Goal: Information Seeking & Learning: Learn about a topic

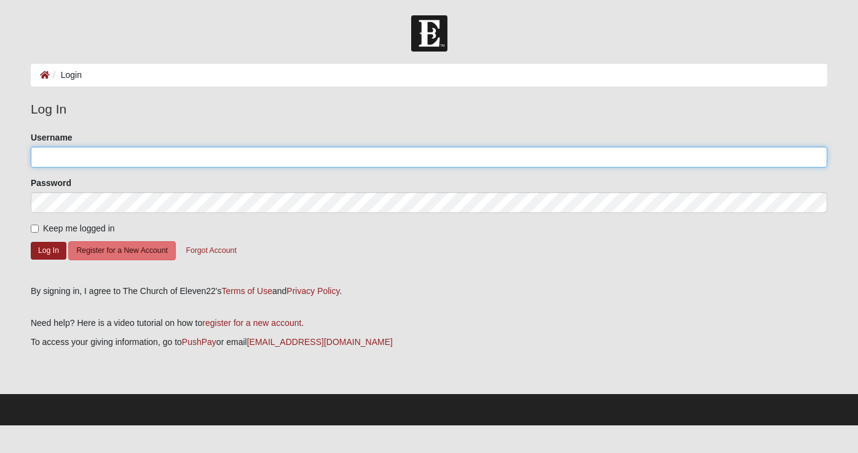
click at [258, 154] on input "Username" at bounding box center [429, 157] width 796 height 21
type input "karynartz"
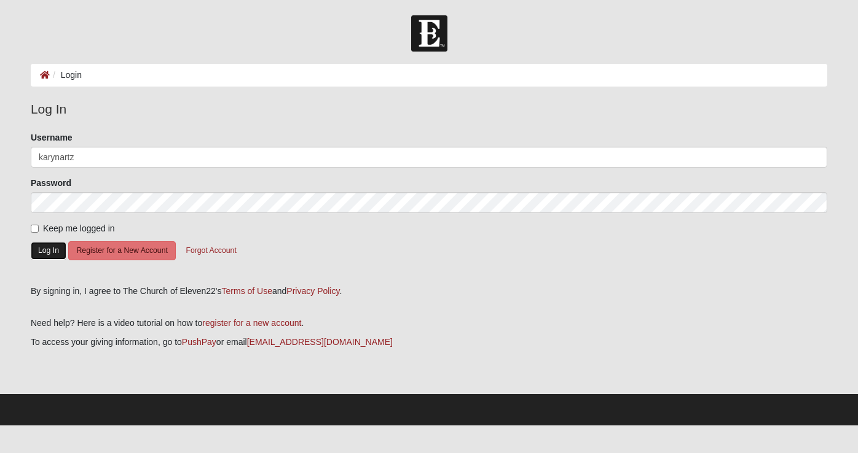
click at [47, 248] on button "Log In" at bounding box center [49, 251] width 36 height 18
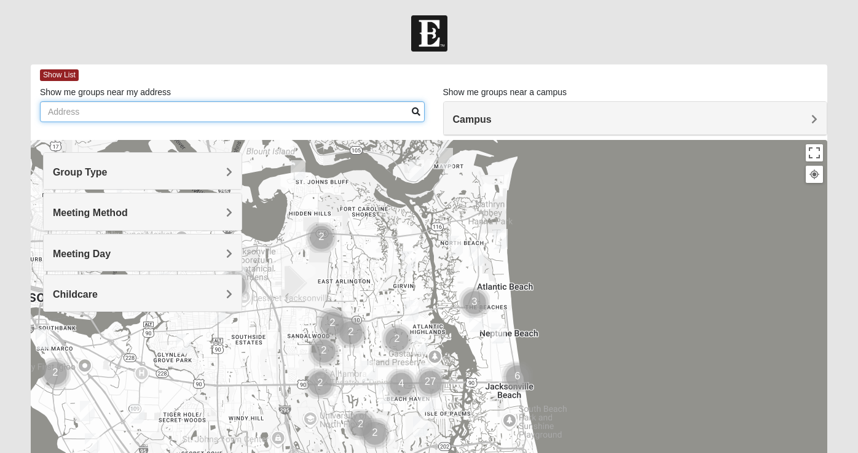
click at [328, 116] on input "Show me groups near my address" at bounding box center [232, 111] width 385 height 21
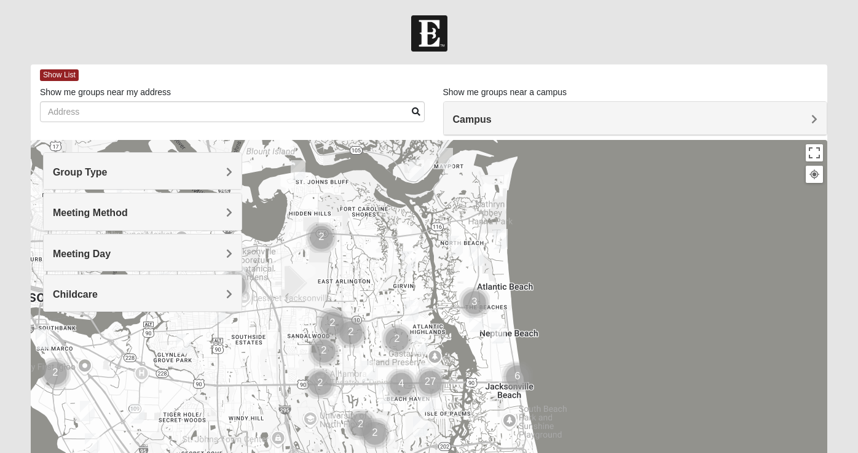
click at [568, 128] on div "Campus" at bounding box center [635, 118] width 383 height 33
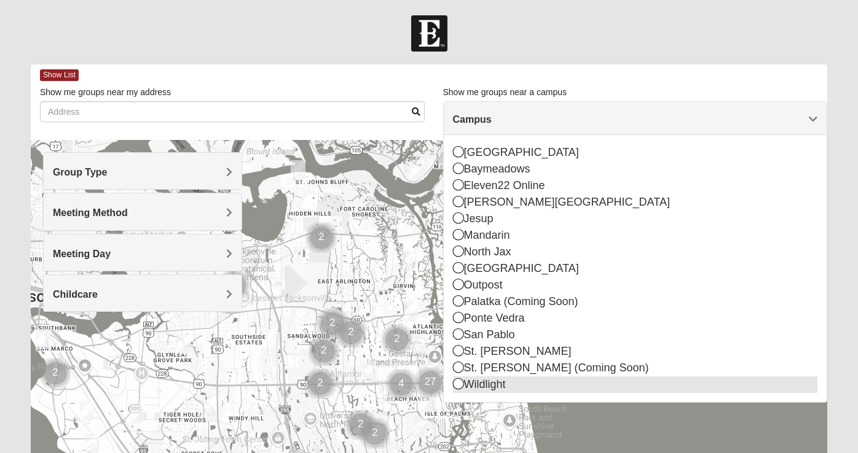
click at [497, 387] on div "Wildlight" at bounding box center [635, 385] width 365 height 17
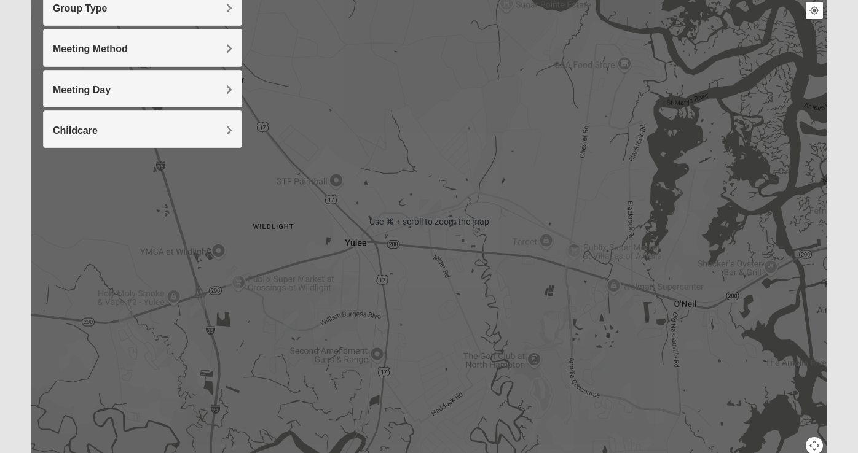
scroll to position [223, 0]
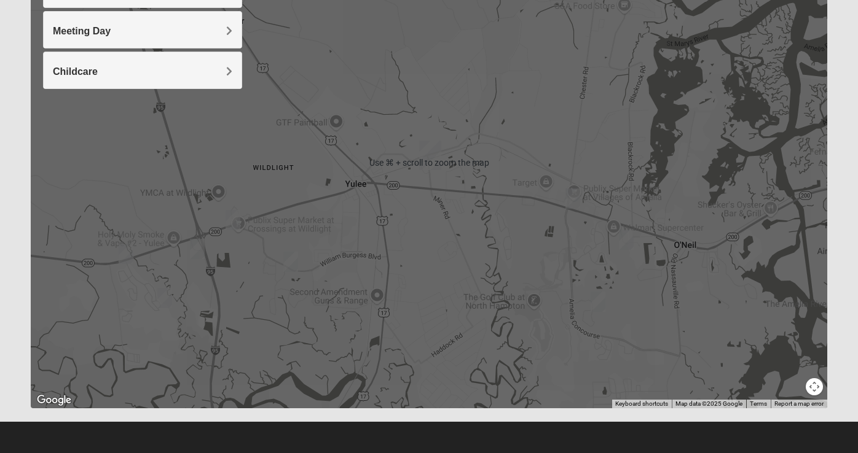
click at [631, 241] on img "Mixed Speed 32034" at bounding box center [626, 240] width 15 height 20
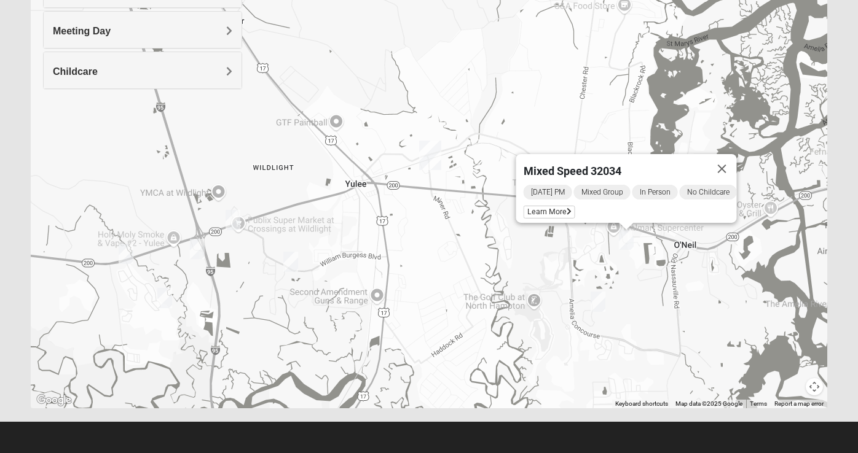
click at [631, 241] on img "Mixed Speed 32034" at bounding box center [626, 240] width 15 height 20
click at [602, 305] on img "Mens Strickenburg 32097" at bounding box center [598, 302] width 15 height 20
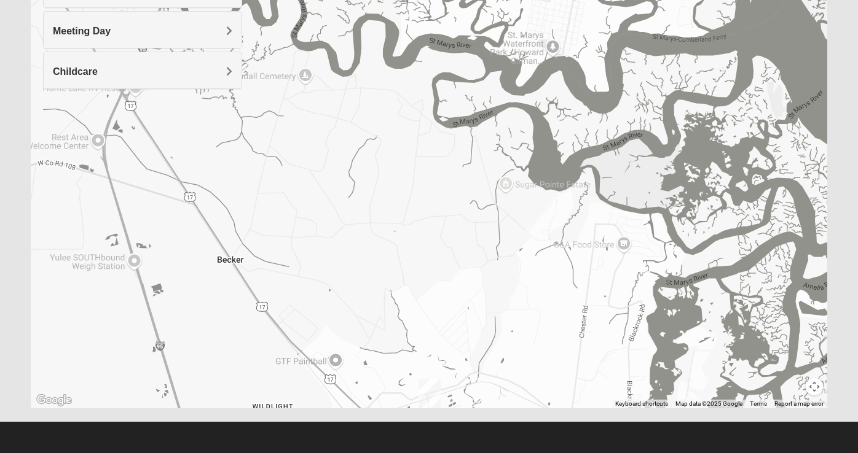
drag, startPoint x: 527, startPoint y: 143, endPoint x: 613, endPoint y: 343, distance: 218.0
click at [597, 348] on div "Mens Strickenburg 32097 [DATE] PM Men Only In Person No Childcare Learn More" at bounding box center [429, 163] width 796 height 492
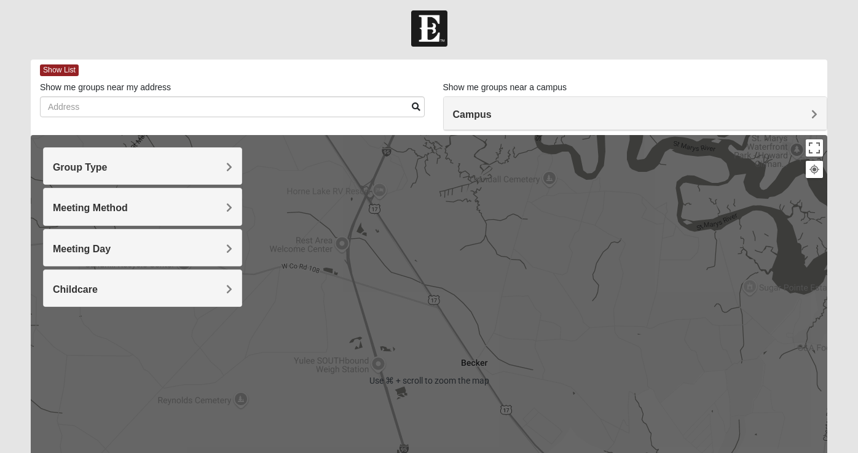
scroll to position [0, 0]
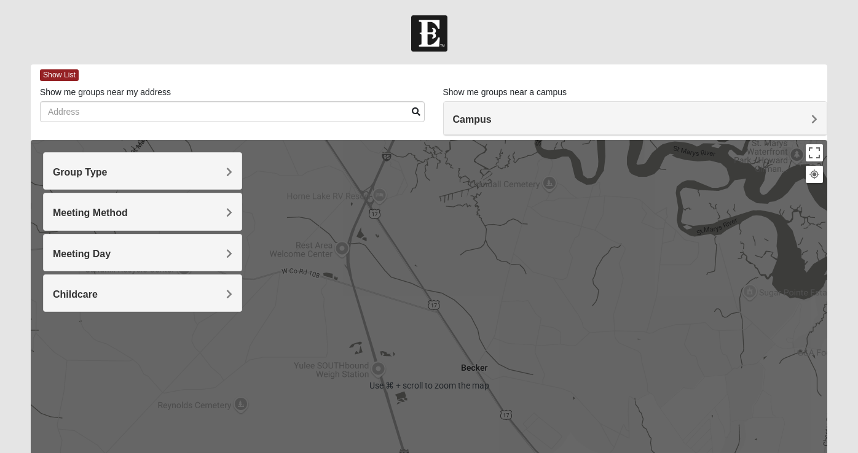
click at [214, 182] on div "Group Type" at bounding box center [143, 171] width 198 height 36
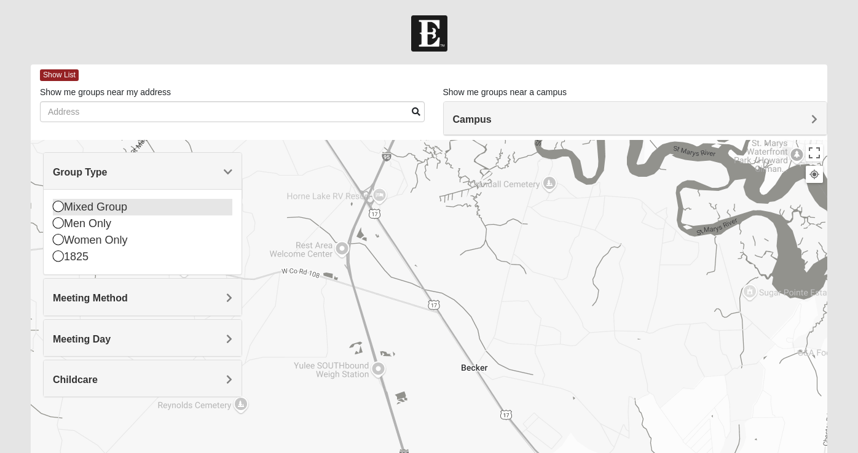
click at [59, 210] on icon at bounding box center [58, 206] width 11 height 11
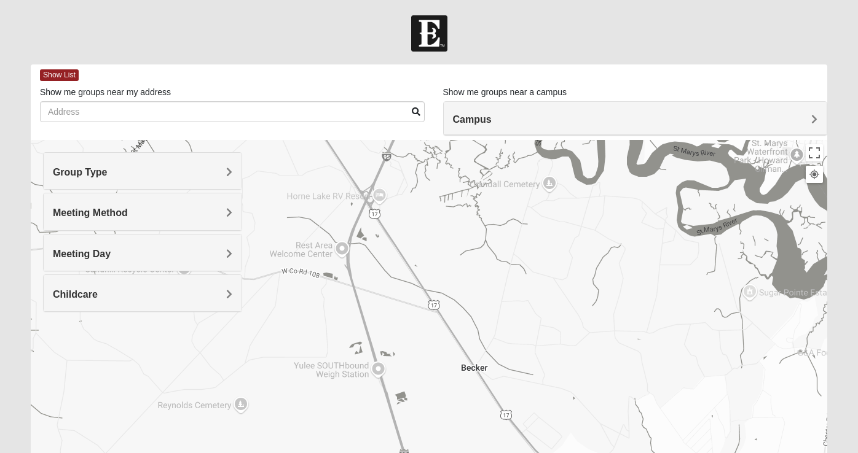
click at [59, 210] on span "Meeting Method" at bounding box center [90, 213] width 75 height 10
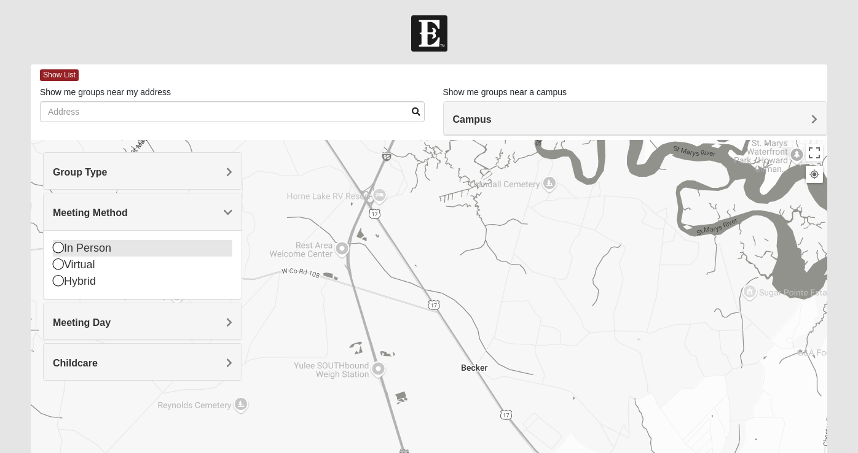
click at [61, 248] on icon at bounding box center [58, 247] width 11 height 11
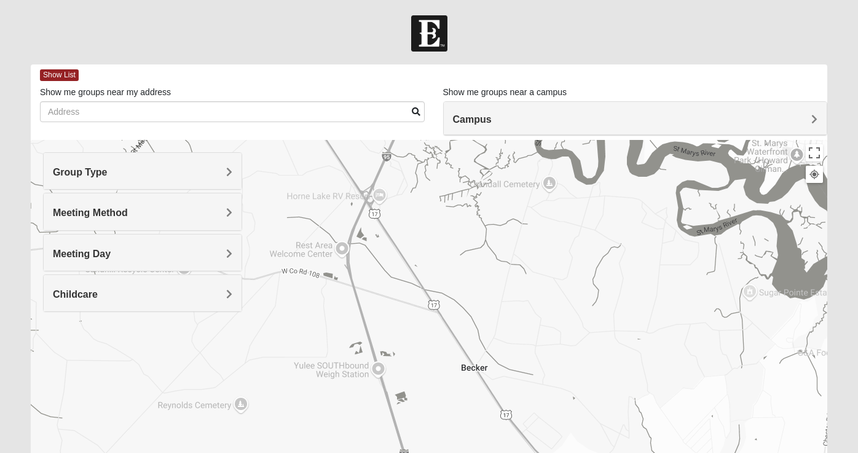
click at [61, 249] on span "Meeting Day" at bounding box center [82, 254] width 58 height 10
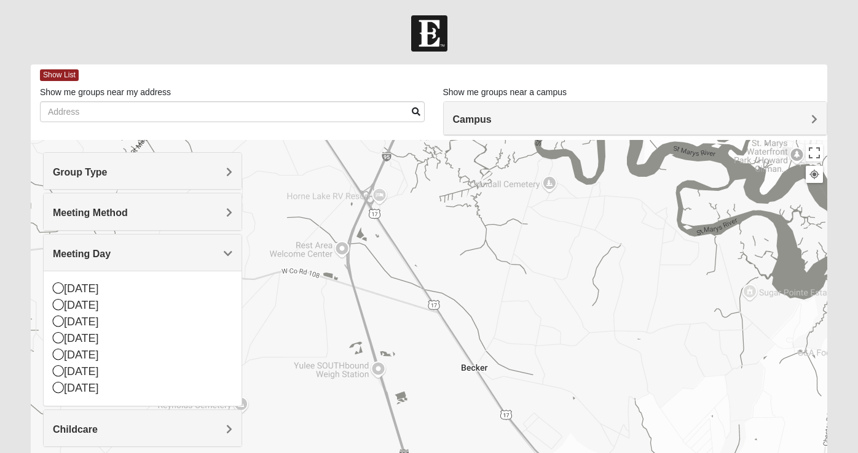
click at [61, 249] on span "Meeting Day" at bounding box center [82, 254] width 58 height 10
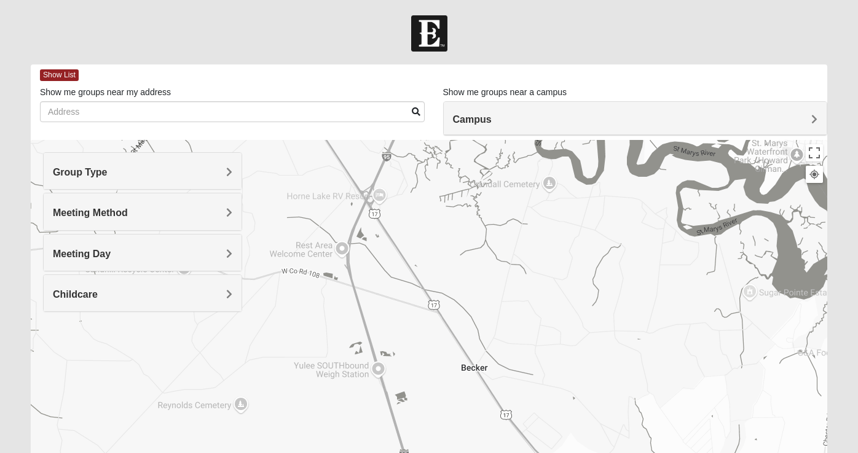
click at [600, 119] on h4 "Campus" at bounding box center [635, 120] width 365 height 12
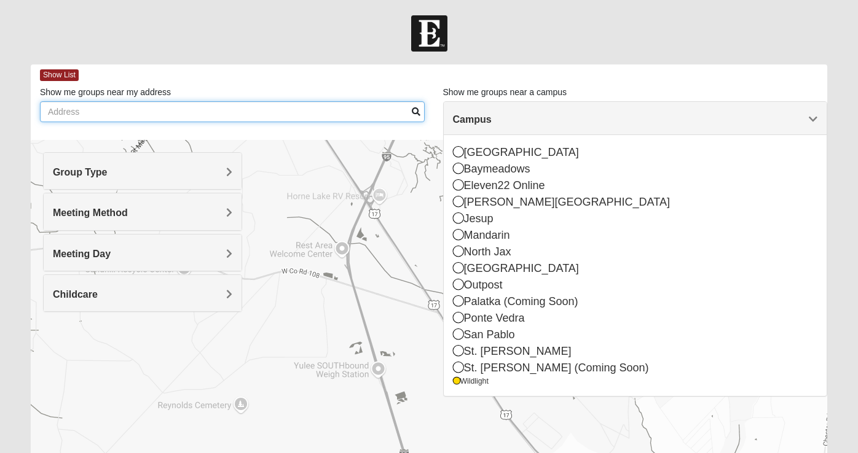
click at [234, 114] on input "Show me groups near my address" at bounding box center [232, 111] width 385 height 21
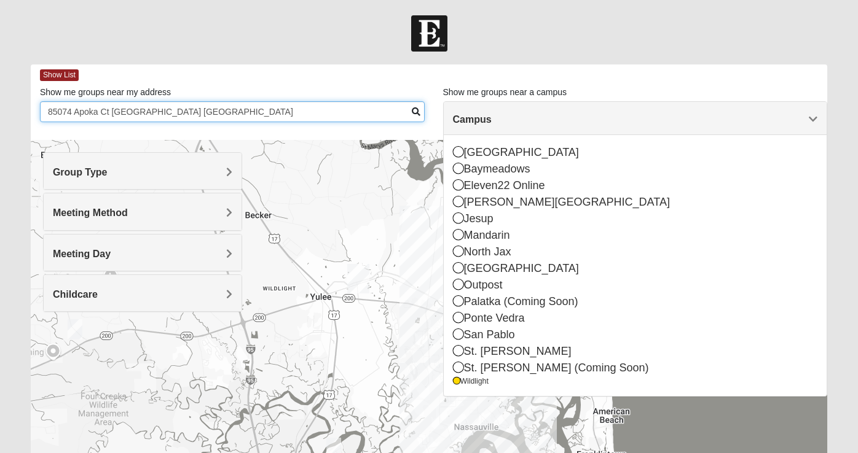
type input "85074 Apoka Ct [GEOGRAPHIC_DATA] [GEOGRAPHIC_DATA]"
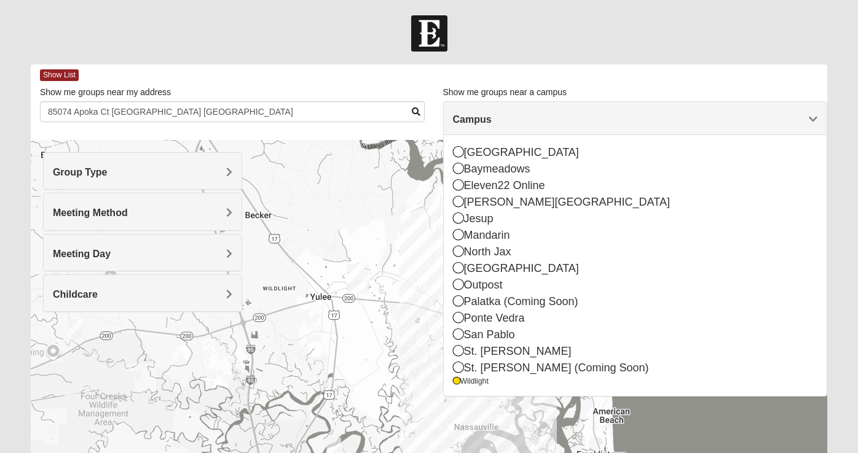
click at [428, 372] on div at bounding box center [429, 386] width 796 height 492
click at [427, 272] on div at bounding box center [429, 386] width 796 height 492
click at [585, 117] on h4 "Campus" at bounding box center [635, 120] width 365 height 12
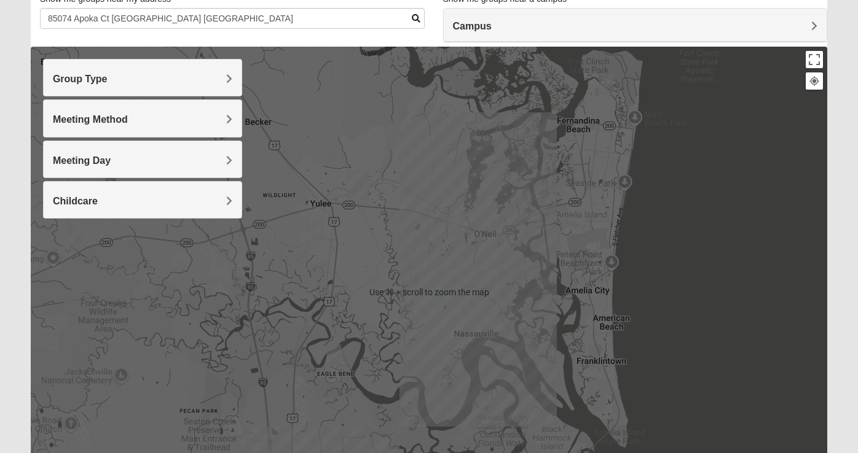
scroll to position [95, 0]
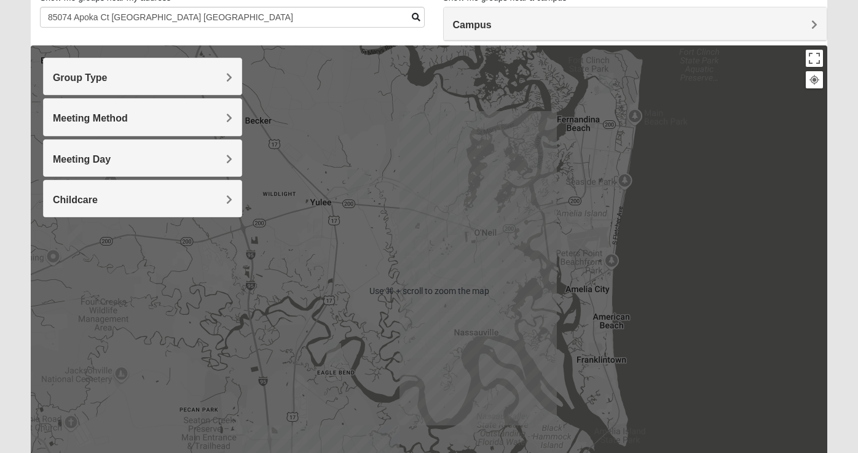
click at [432, 281] on div at bounding box center [429, 291] width 796 height 492
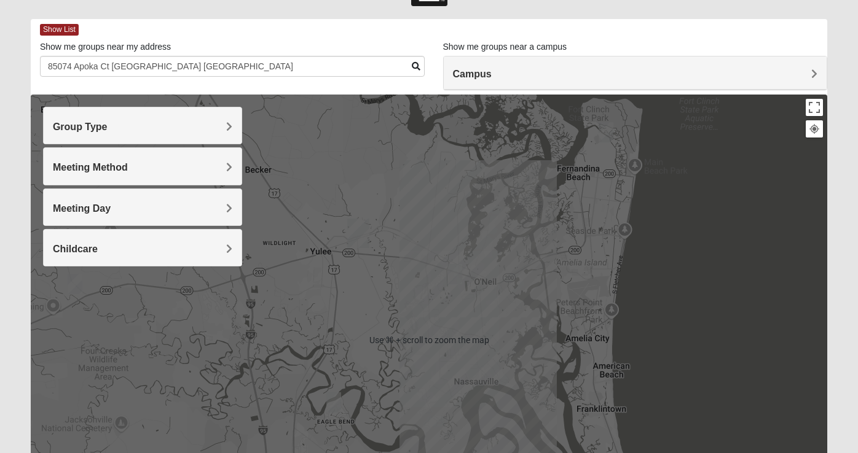
scroll to position [0, 0]
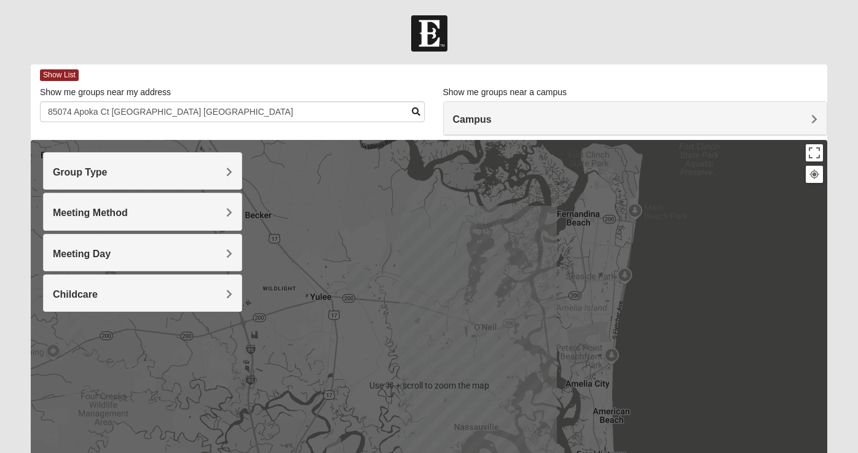
click at [544, 265] on div at bounding box center [429, 386] width 796 height 492
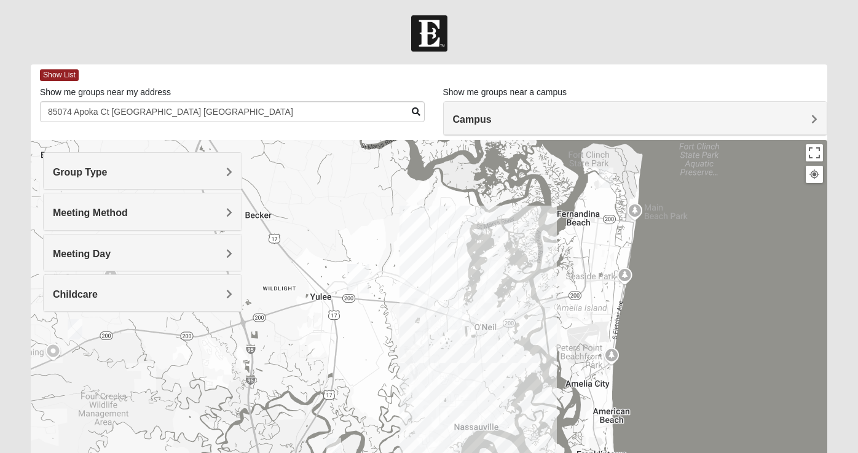
click at [328, 289] on div at bounding box center [429, 386] width 796 height 492
click at [429, 374] on div at bounding box center [429, 386] width 796 height 492
click at [458, 319] on img "Mixed Speed 32034" at bounding box center [454, 320] width 15 height 20
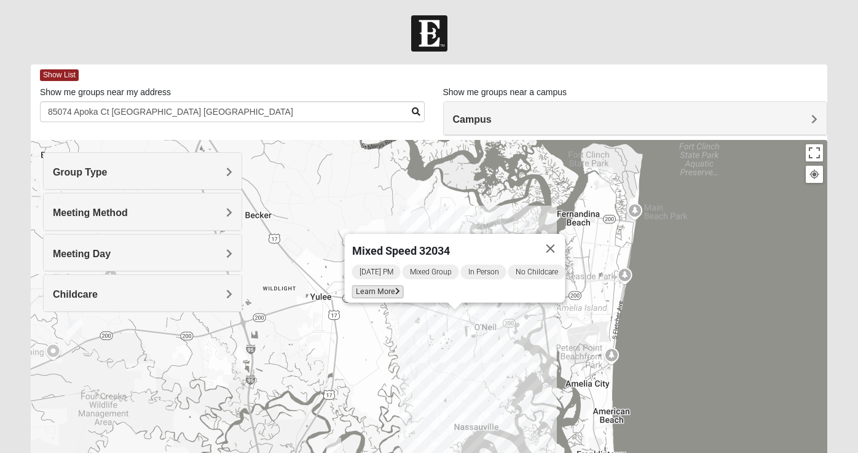
click at [395, 288] on icon at bounding box center [397, 291] width 5 height 7
